Goal: Task Accomplishment & Management: Use online tool/utility

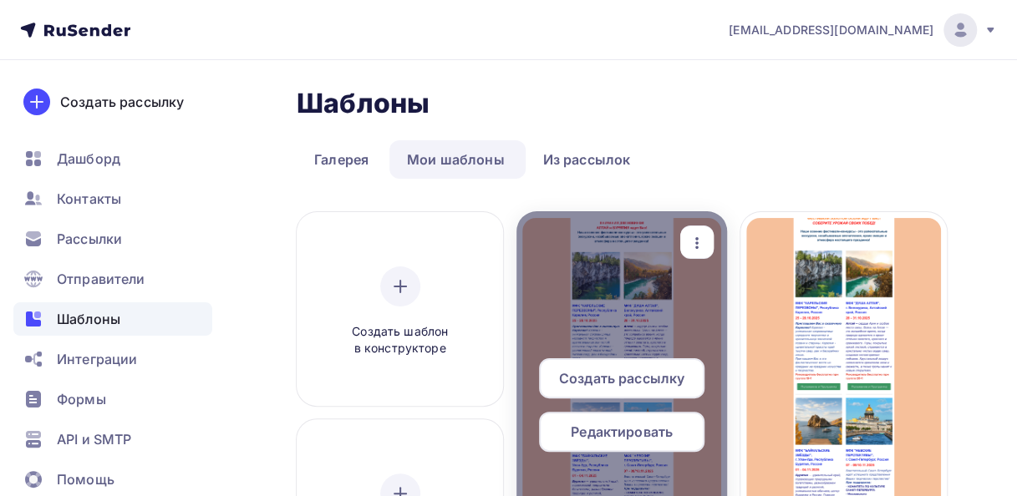
click at [614, 427] on span "Редактировать" at bounding box center [622, 432] width 102 height 20
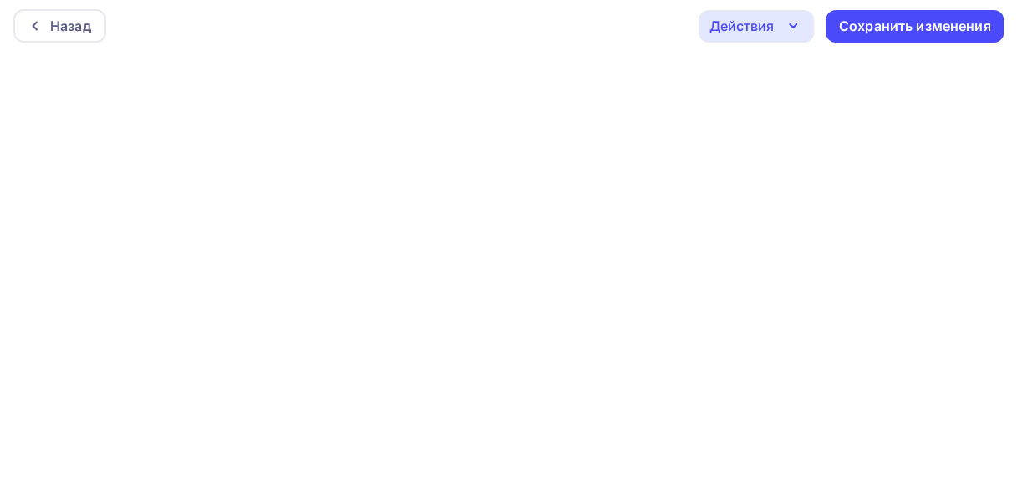
scroll to position [4, 0]
click at [896, 29] on div "Сохранить изменения" at bounding box center [915, 26] width 152 height 19
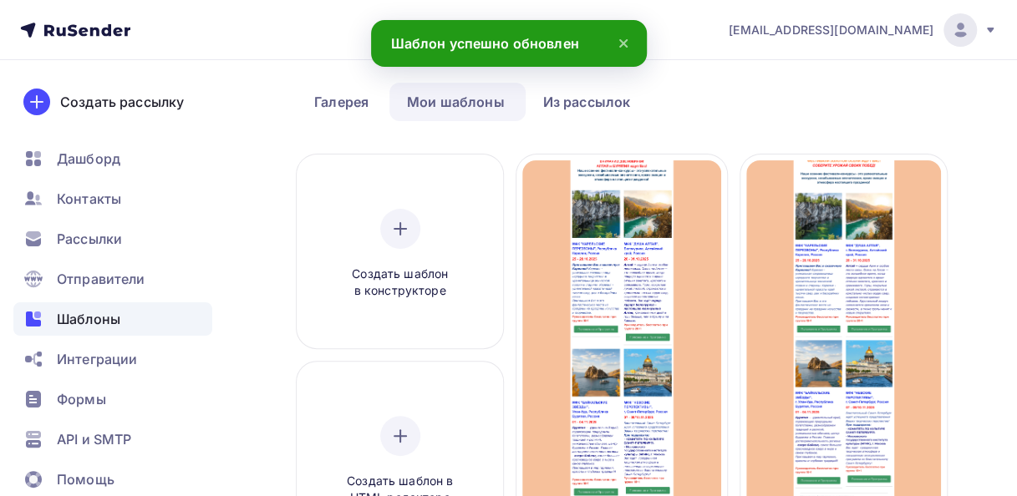
scroll to position [84, 0]
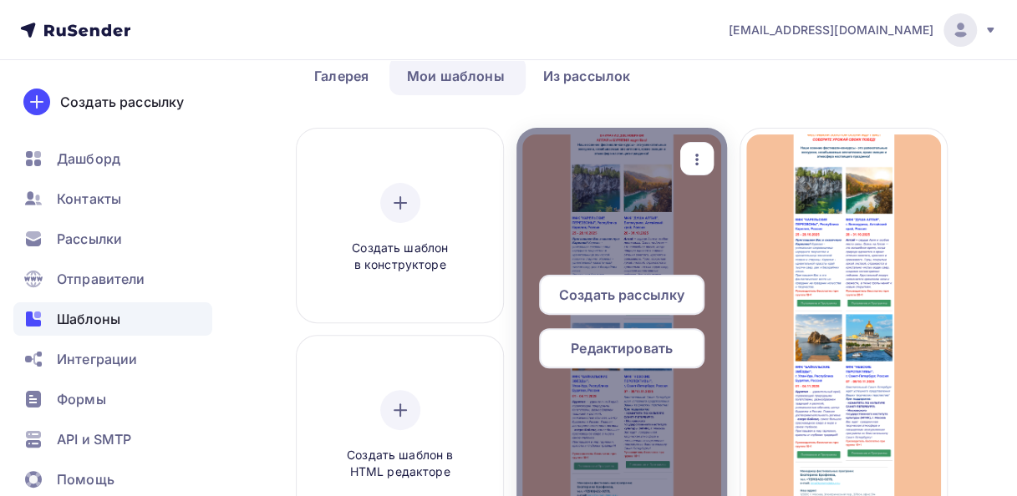
click at [632, 354] on span "Редактировать" at bounding box center [622, 348] width 102 height 20
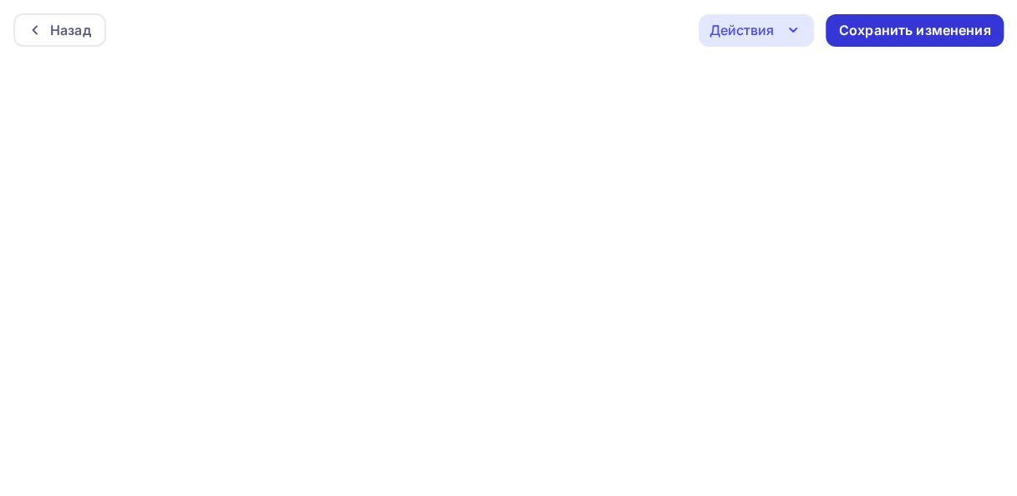
click at [894, 33] on div "Сохранить изменения" at bounding box center [915, 30] width 152 height 19
